Goal: Understand process/instructions: Learn how to perform a task or action

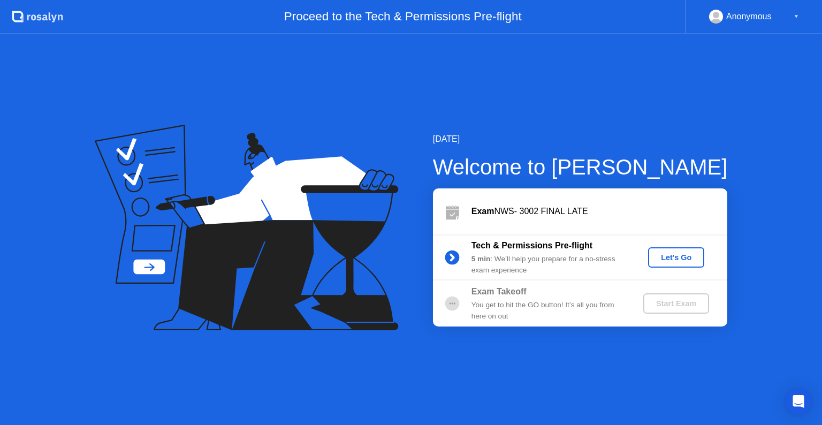
click at [668, 259] on div "Let's Go" at bounding box center [677, 257] width 48 height 9
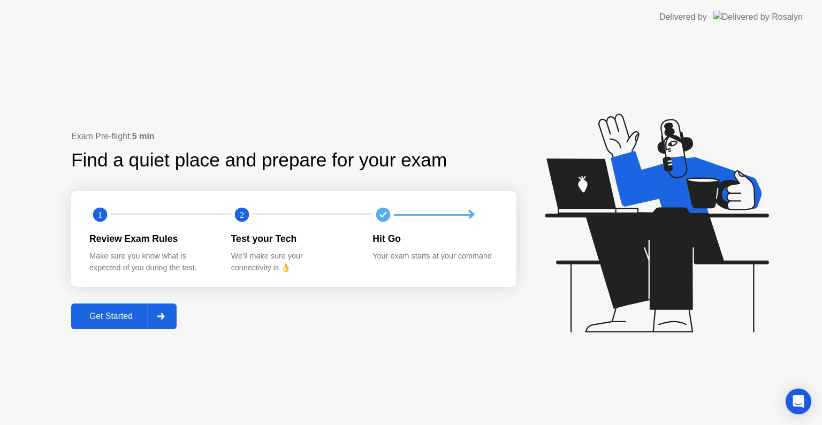
click at [160, 325] on div at bounding box center [161, 316] width 26 height 25
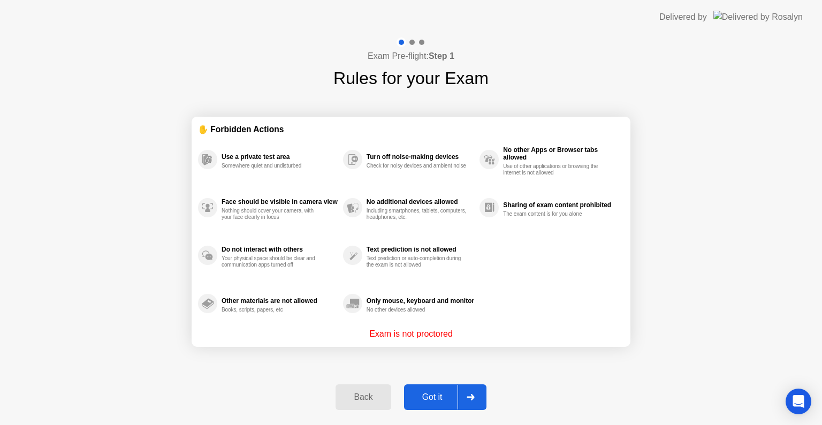
click at [473, 400] on div at bounding box center [471, 397] width 26 height 25
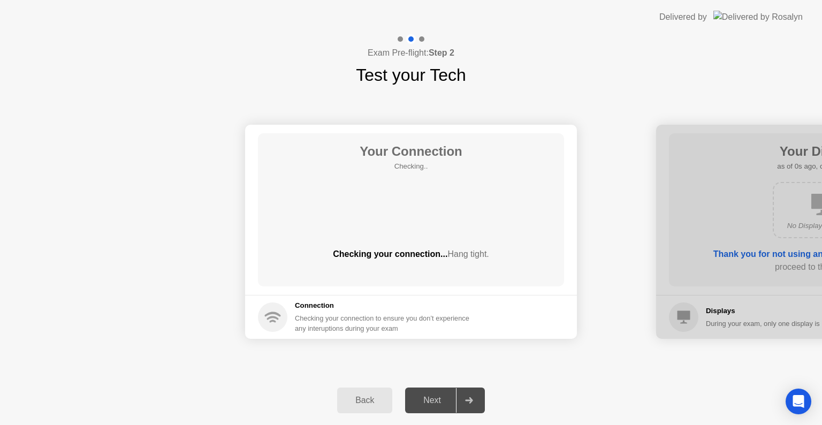
click at [473, 400] on icon at bounding box center [469, 400] width 8 height 6
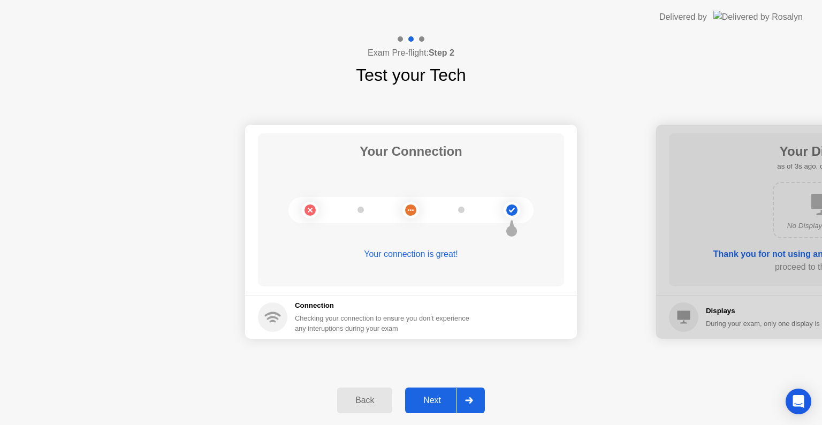
click at [475, 398] on div at bounding box center [469, 400] width 26 height 25
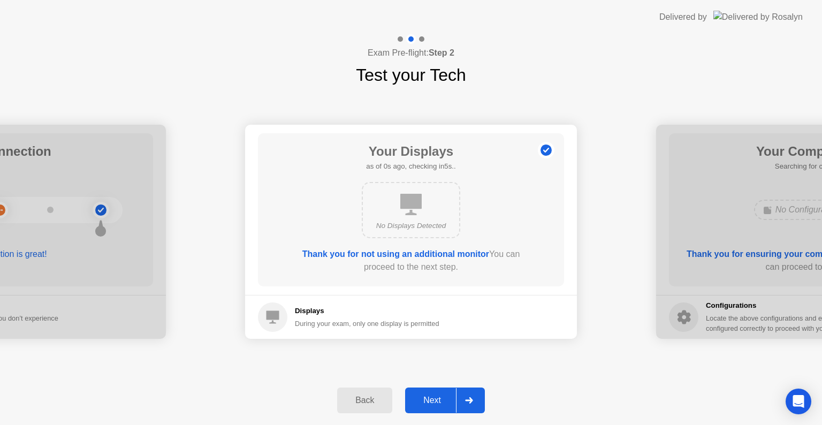
click at [475, 398] on div at bounding box center [469, 400] width 26 height 25
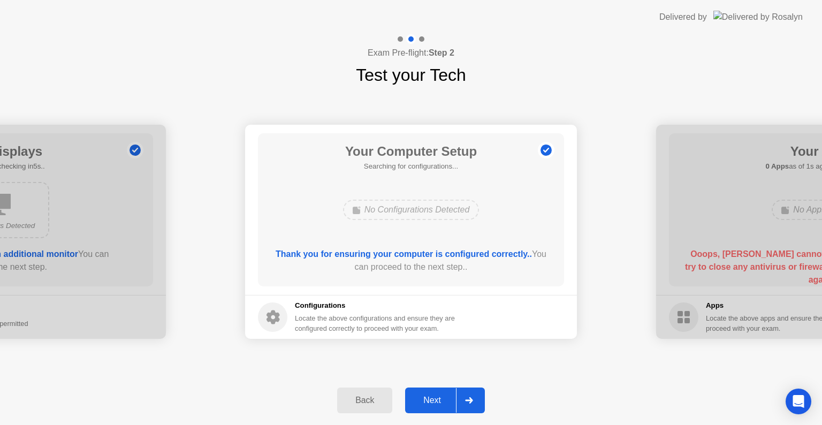
click at [475, 398] on div at bounding box center [469, 400] width 26 height 25
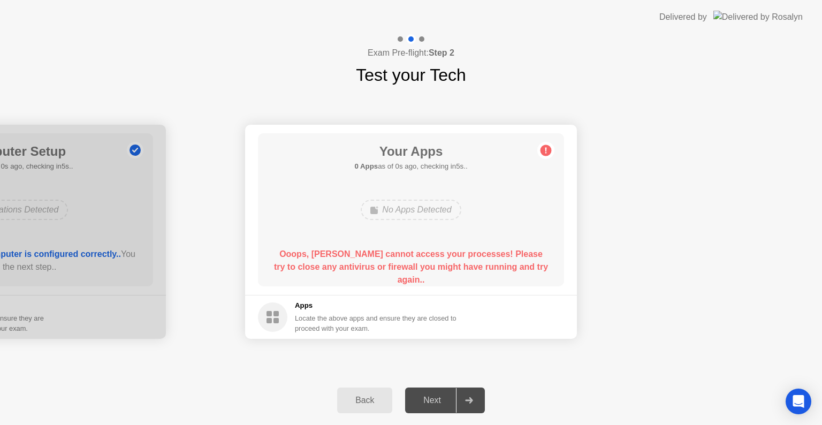
click at [475, 398] on div at bounding box center [469, 400] width 26 height 25
click at [472, 398] on icon at bounding box center [469, 400] width 8 height 6
